Goal: Information Seeking & Learning: Learn about a topic

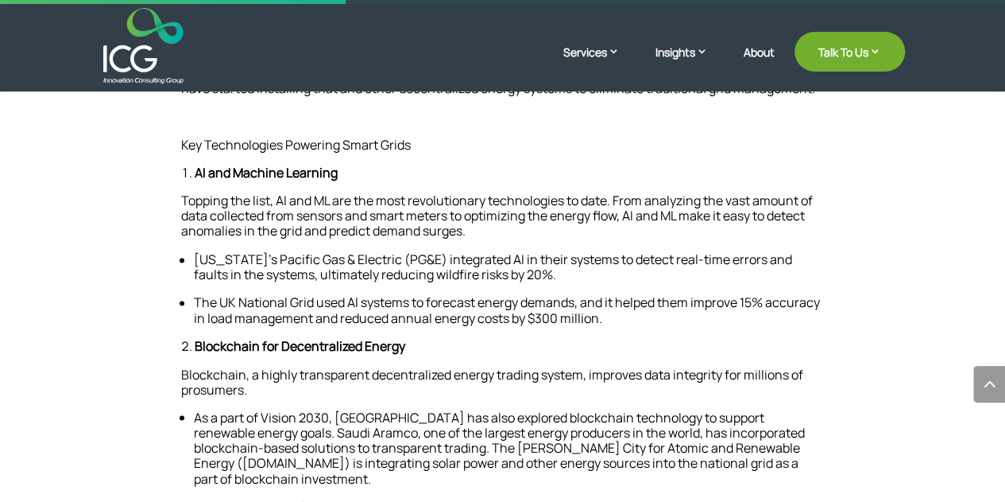
scroll to position [1212, 0]
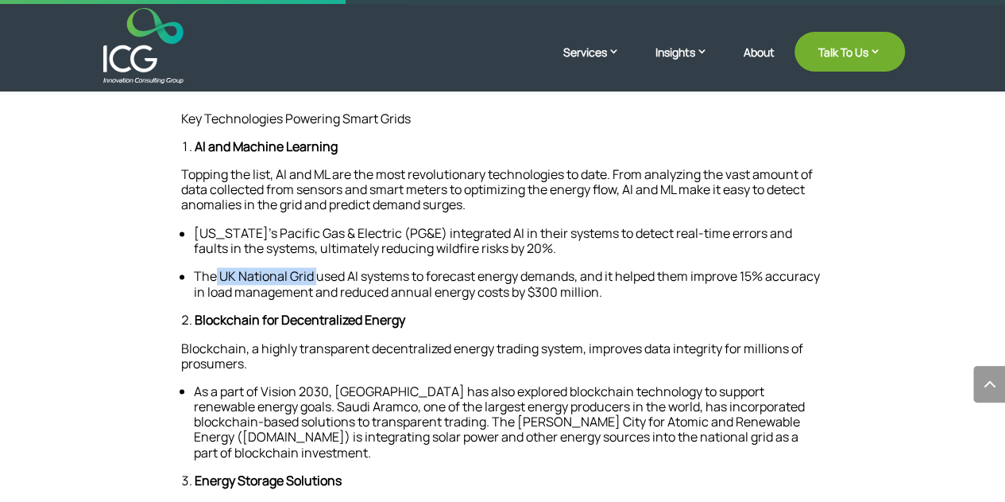
drag, startPoint x: 217, startPoint y: 276, endPoint x: 318, endPoint y: 271, distance: 101.1
click at [318, 271] on span "The UK National Grid used AI systems to forecast energy demands, and it helped …" at bounding box center [507, 283] width 626 height 33
copy span "UK National Grid"
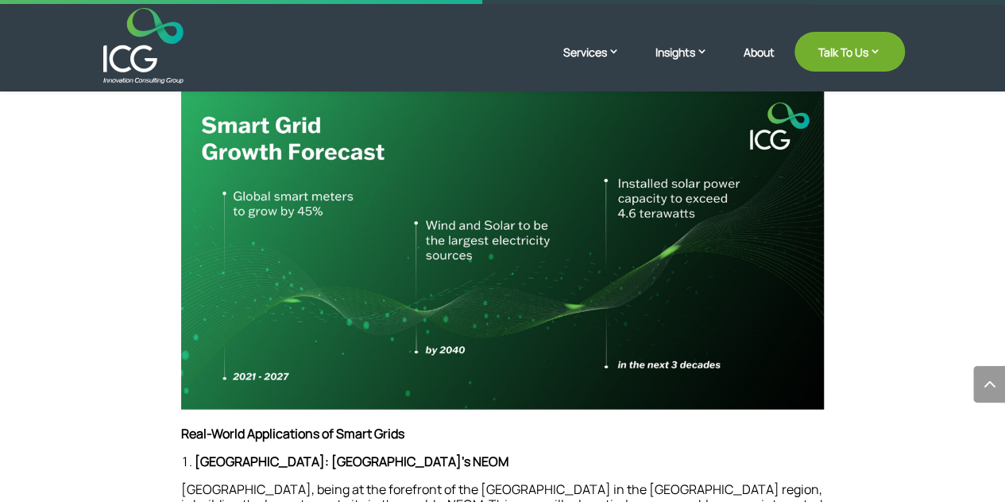
scroll to position [1878, 0]
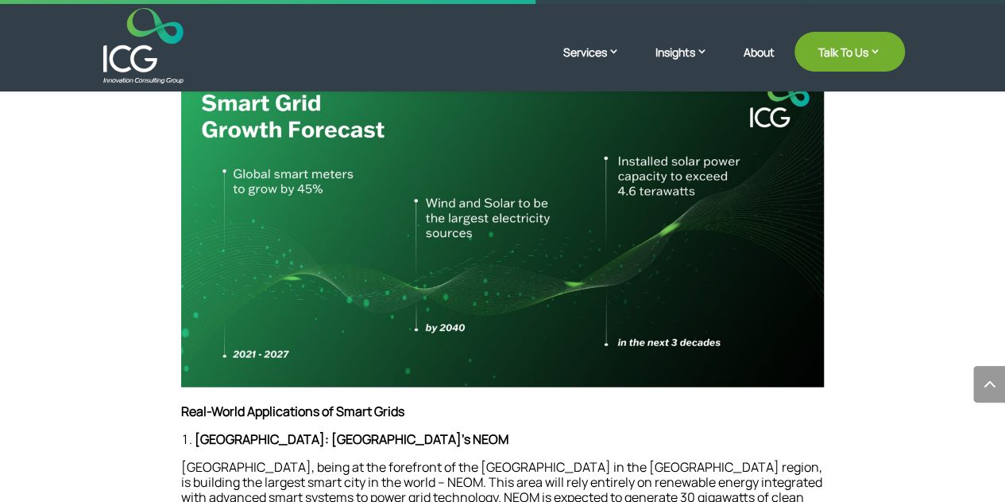
click at [410, 241] on img at bounding box center [503, 226] width 644 height 322
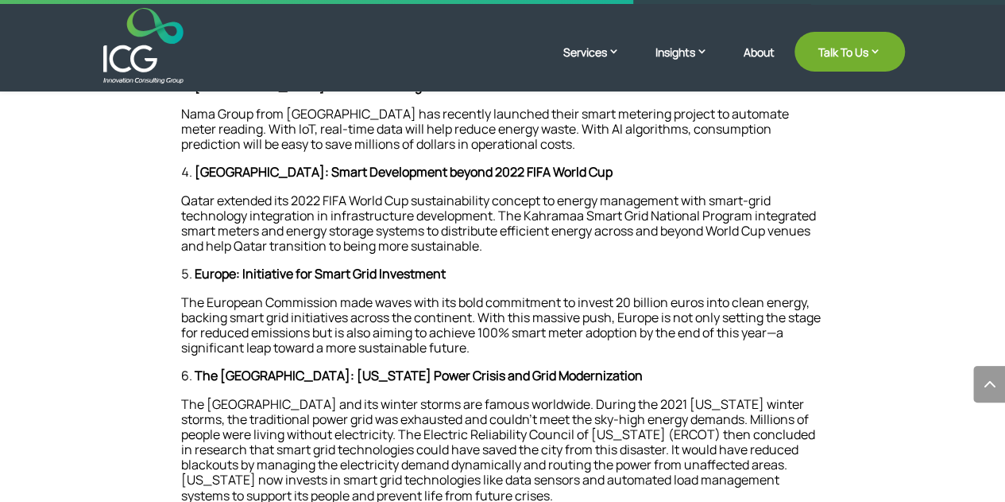
scroll to position [2196, 0]
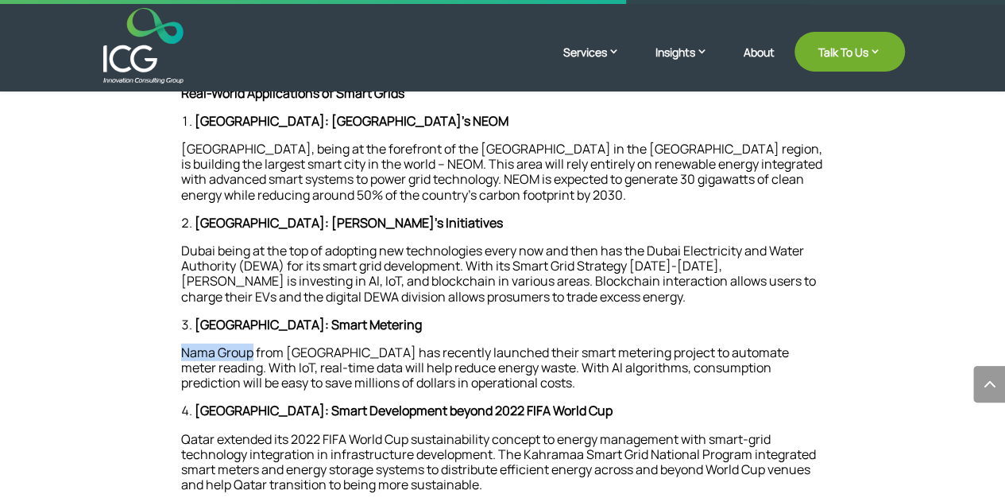
drag, startPoint x: 184, startPoint y: 335, endPoint x: 252, endPoint y: 338, distance: 67.6
click at [252, 343] on span "Nama Group from Oman has recently launched their smart metering project to auto…" at bounding box center [485, 367] width 608 height 48
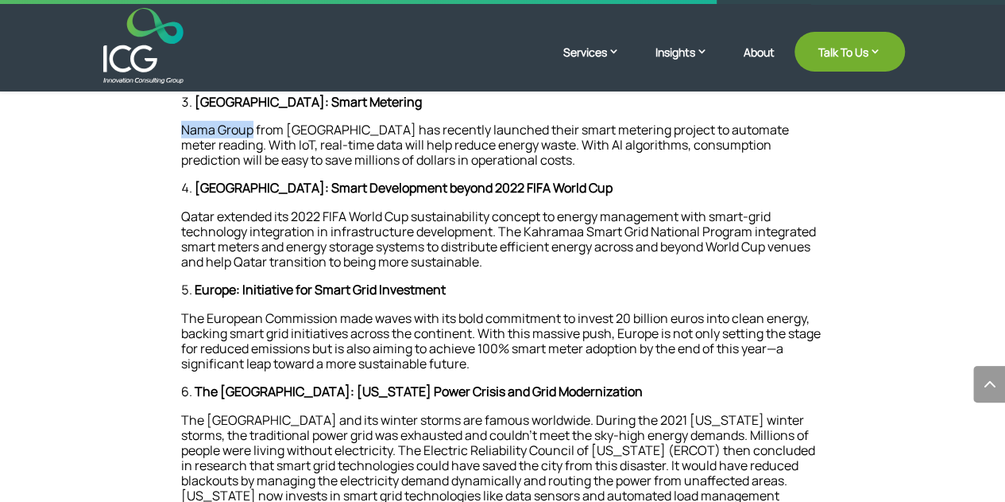
scroll to position [2405, 0]
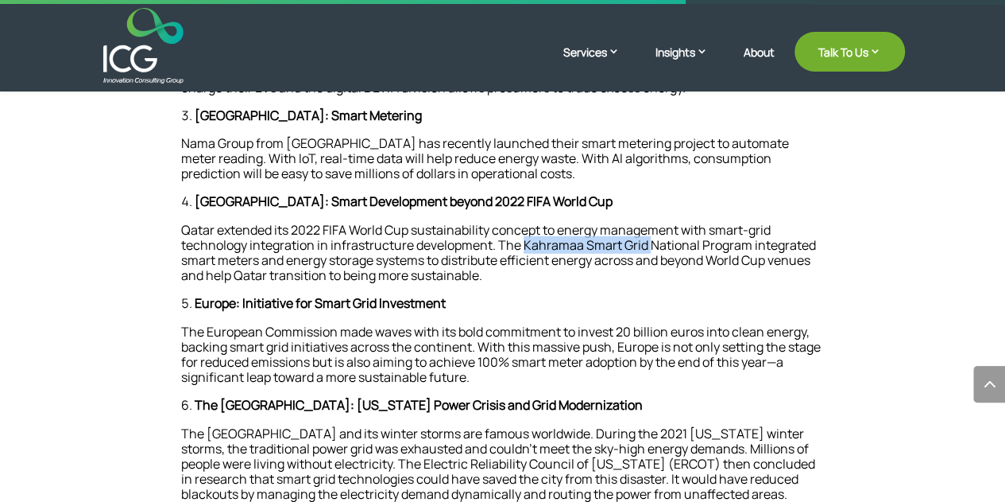
drag, startPoint x: 525, startPoint y: 228, endPoint x: 650, endPoint y: 227, distance: 124.8
click at [650, 227] on span "Qatar extended its 2022 FIFA World Cup sustainability concept to energy managem…" at bounding box center [498, 253] width 635 height 64
copy span "Kahramaa Smart Grid"
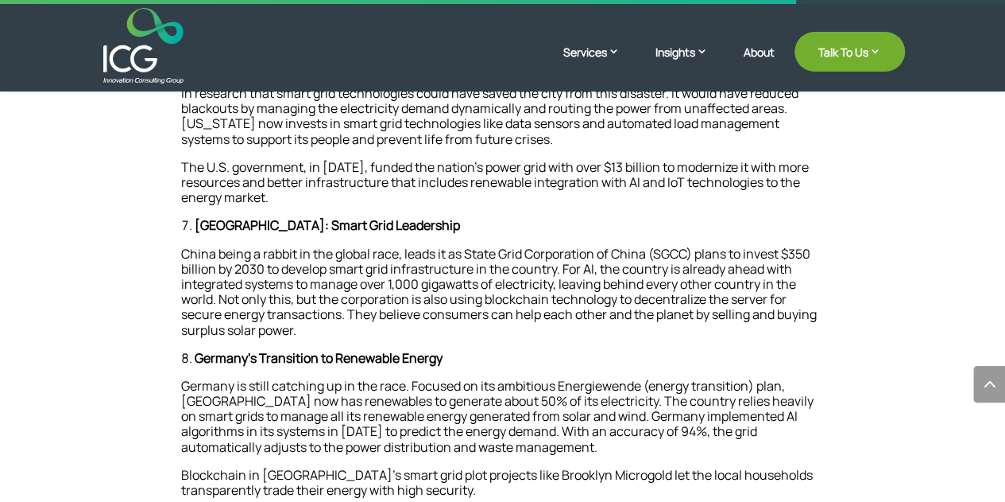
scroll to position [2824, 0]
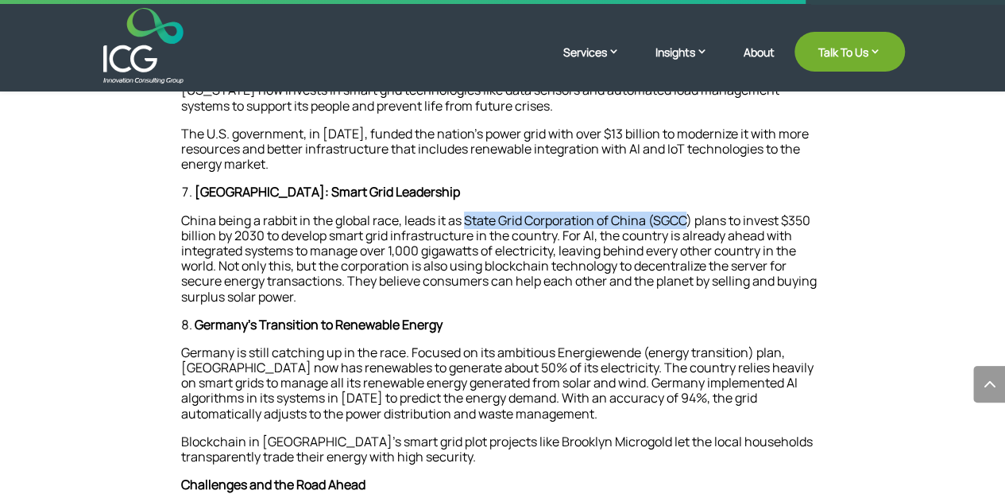
drag, startPoint x: 466, startPoint y: 201, endPoint x: 690, endPoint y: 203, distance: 224.1
click at [690, 211] on span "China being a rabbit in the global race, leads it as State Grid Corporation of …" at bounding box center [499, 258] width 636 height 94
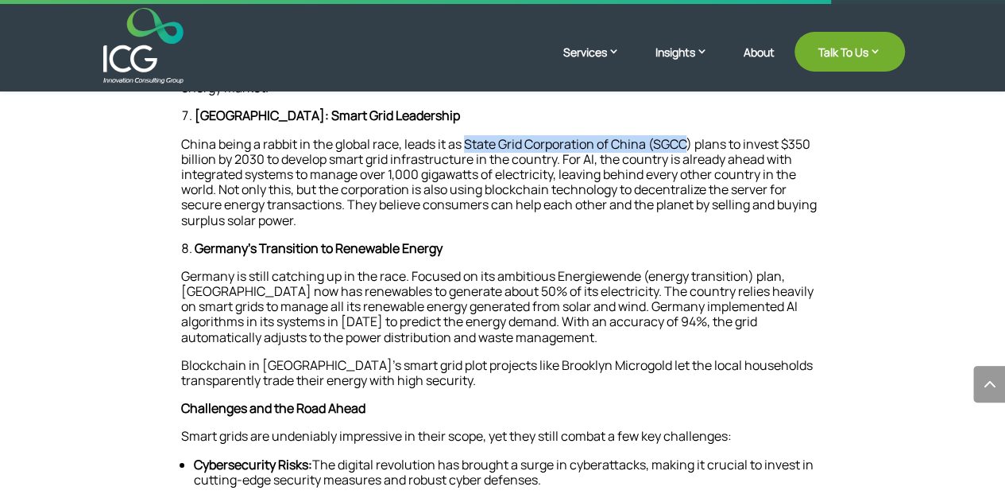
scroll to position [2914, 0]
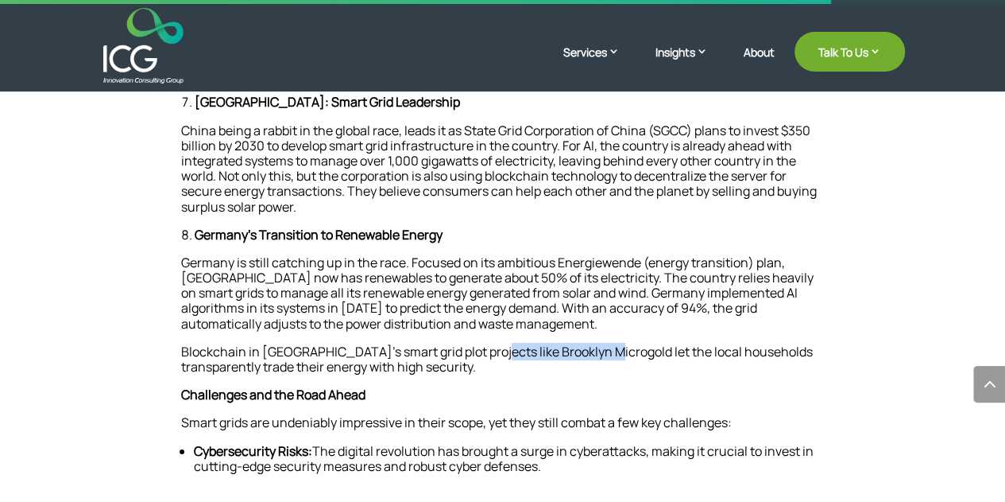
drag, startPoint x: 488, startPoint y: 335, endPoint x: 605, endPoint y: 334, distance: 116.8
click at [605, 343] on span "Blockchain in Germany’s smart grid plot projects like Brooklyn Microgold let th…" at bounding box center [497, 359] width 632 height 33
drag, startPoint x: 452, startPoint y: 5, endPoint x: 178, endPoint y: 300, distance: 403.2
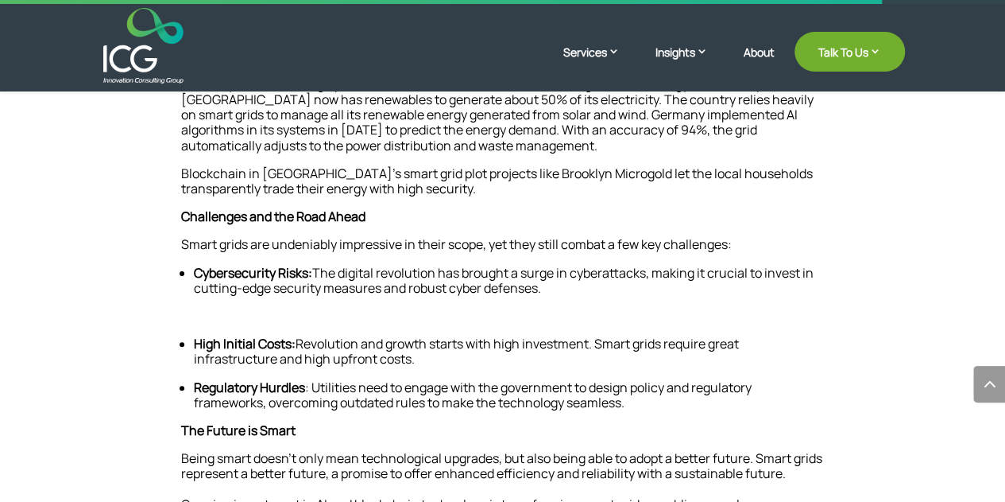
scroll to position [3144, 0]
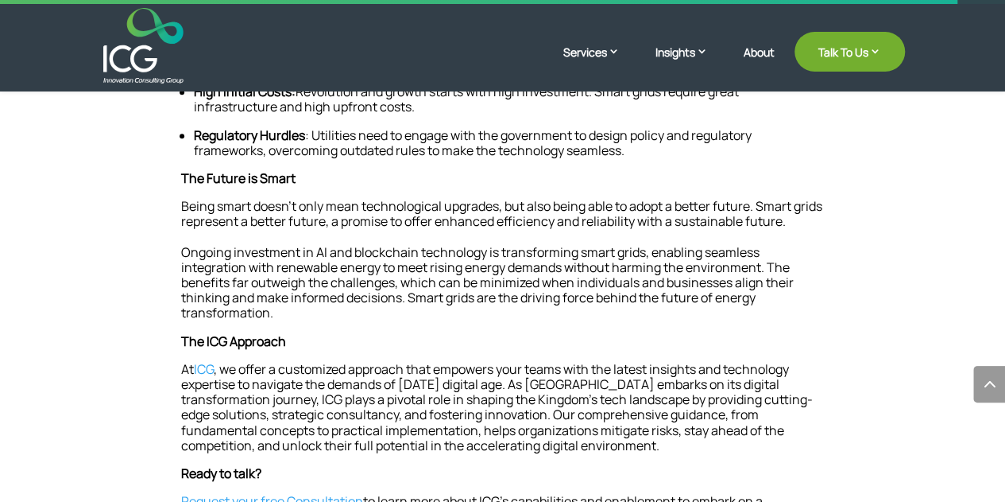
scroll to position [3377, 0]
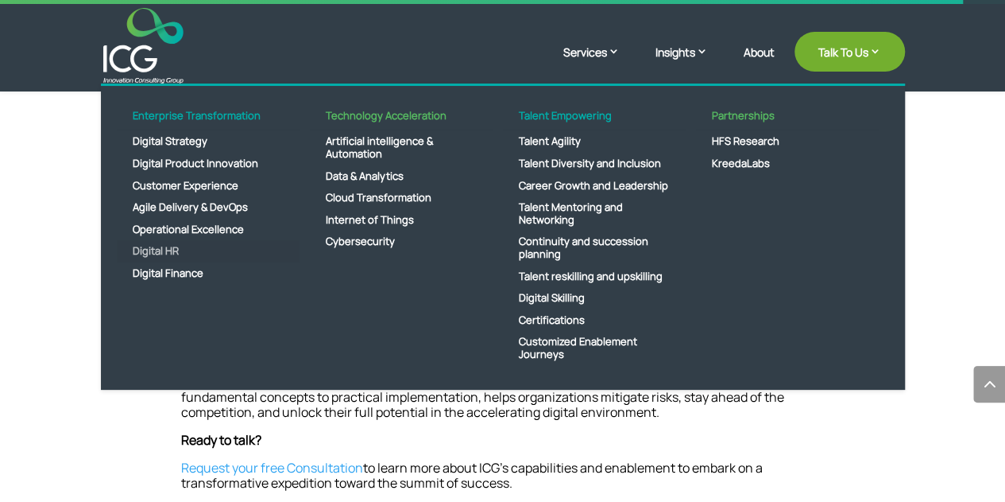
click at [161, 245] on link "Digital HR" at bounding box center [208, 251] width 183 height 22
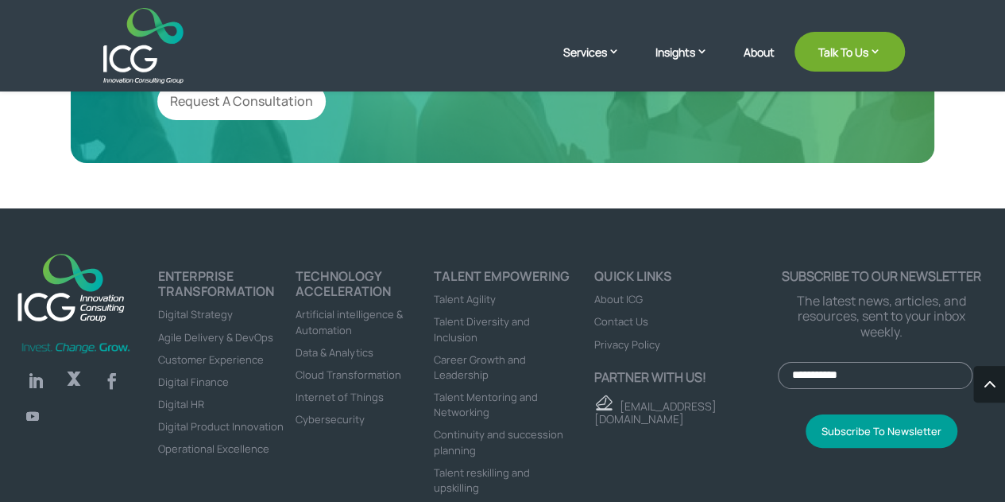
scroll to position [3025, 0]
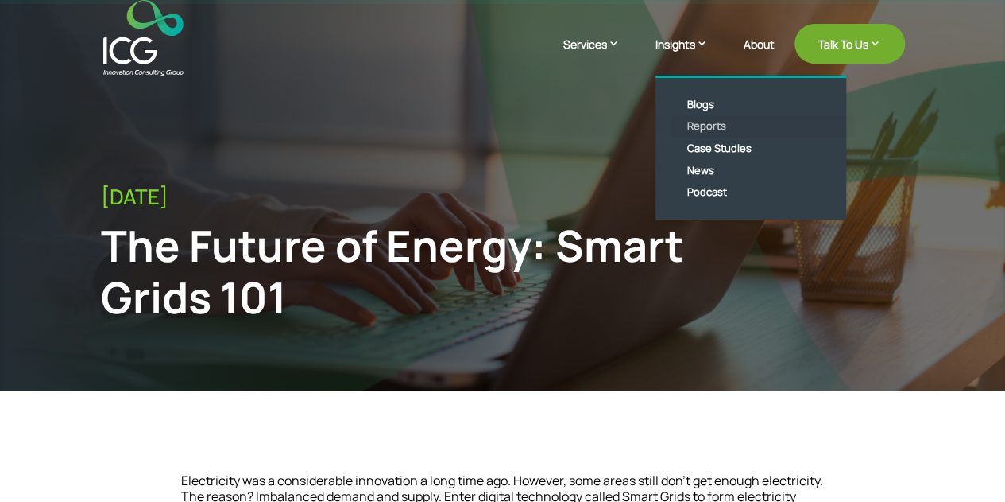
click at [707, 122] on link "Reports" at bounding box center [763, 126] width 183 height 22
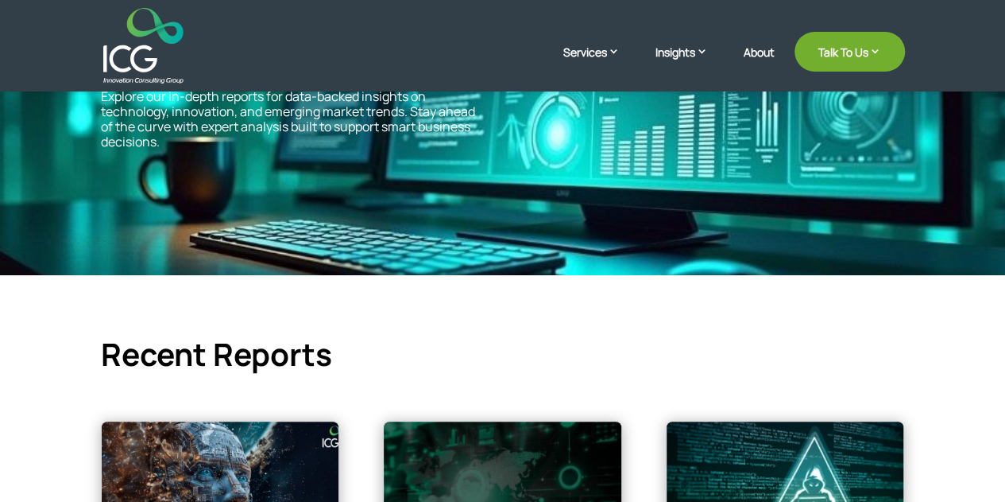
scroll to position [92, 0]
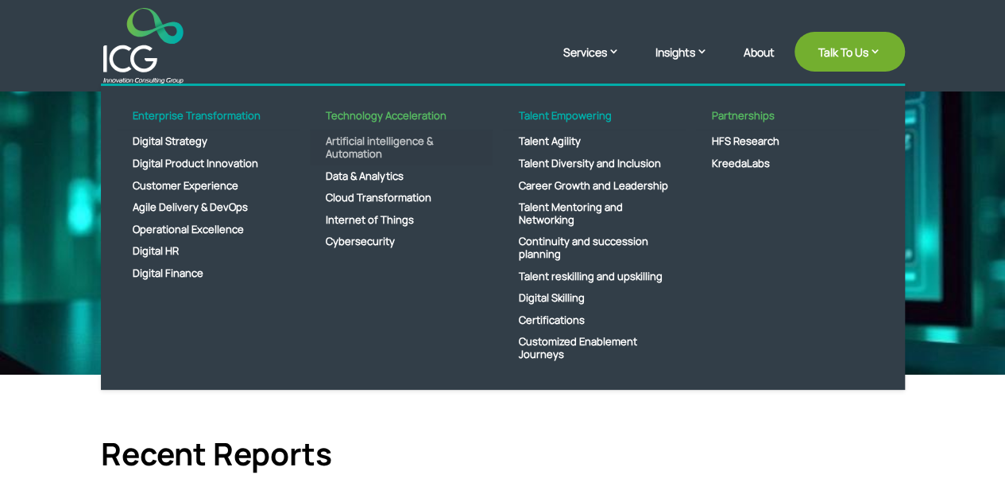
click at [378, 137] on link "Artificial intelligence & Automation" at bounding box center [401, 147] width 183 height 34
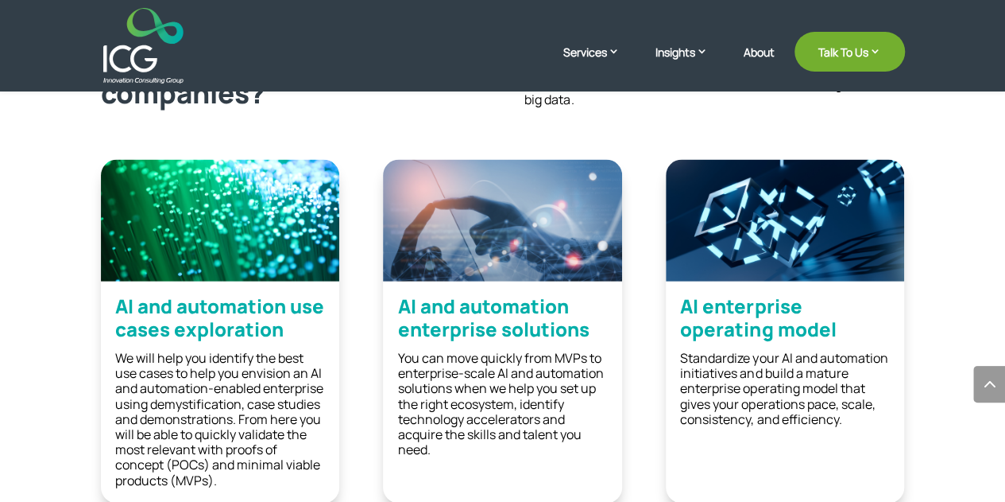
scroll to position [1625, 0]
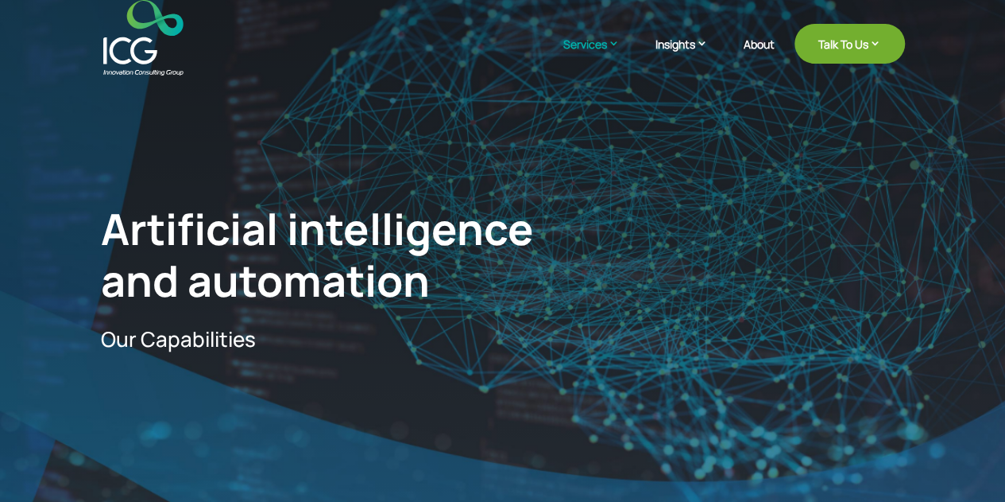
drag, startPoint x: 1011, startPoint y: 48, endPoint x: 1007, endPoint y: 39, distance: 10.3
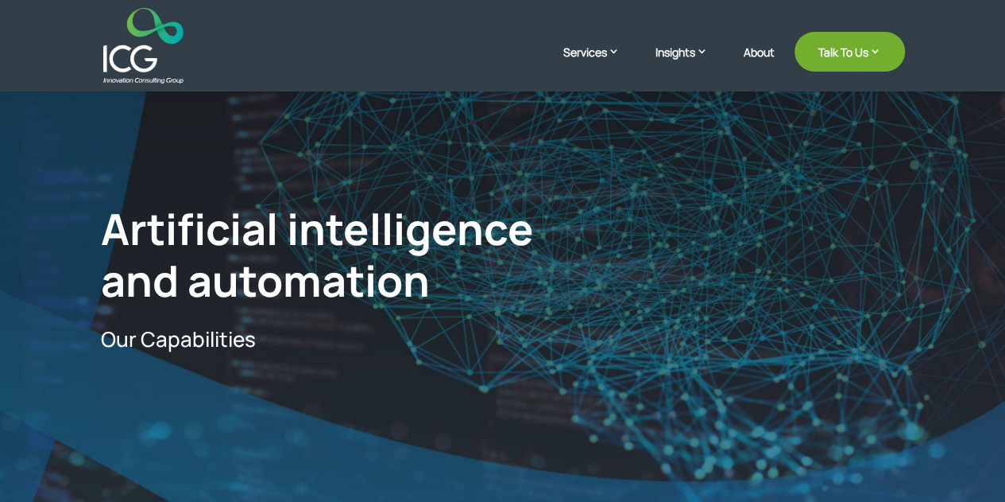
scroll to position [5, 0]
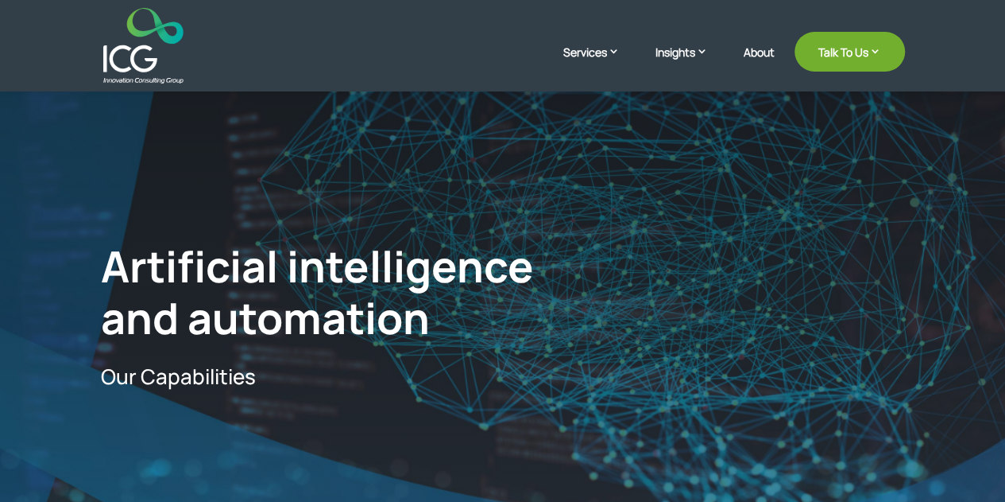
click at [126, 52] on img at bounding box center [143, 46] width 80 height 76
